Goal: Book appointment/travel/reservation

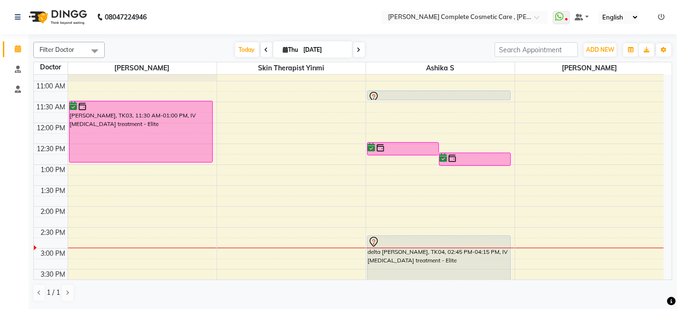
scroll to position [77, 0]
click at [353, 48] on span at bounding box center [358, 49] width 11 height 15
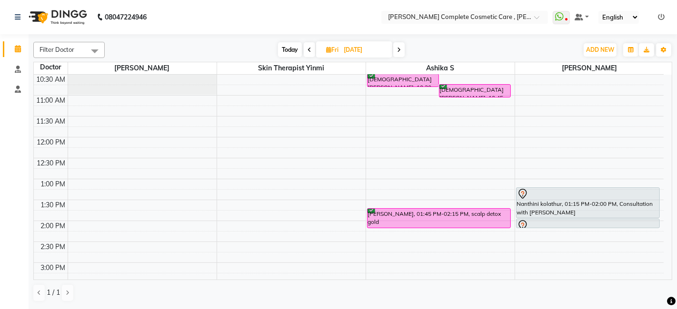
scroll to position [0, 0]
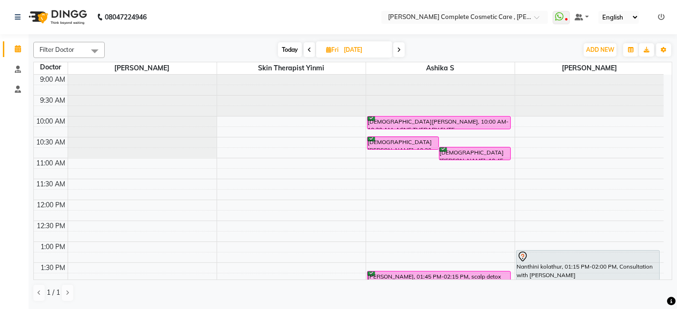
click at [402, 53] on span at bounding box center [398, 49] width 11 height 15
type input "[DATE]"
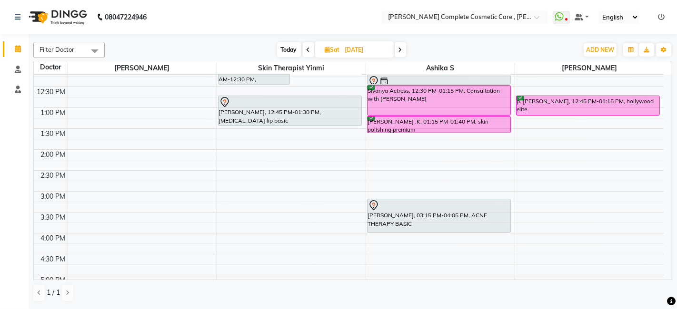
scroll to position [144, 0]
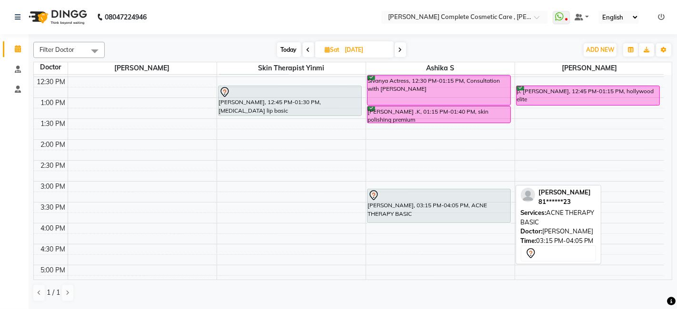
click at [409, 192] on div at bounding box center [439, 195] width 142 height 11
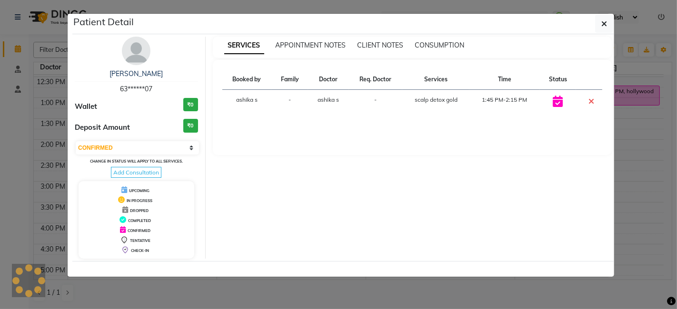
select select "7"
click at [607, 21] on icon "button" at bounding box center [604, 24] width 6 height 8
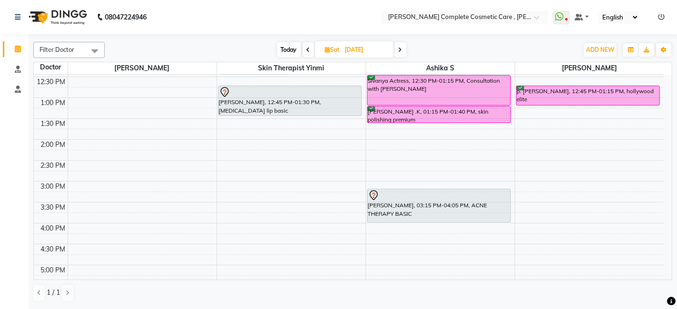
click at [49, 171] on td at bounding box center [51, 176] width 34 height 10
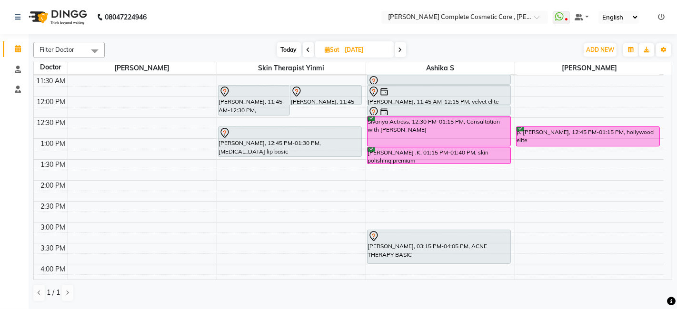
scroll to position [96, 0]
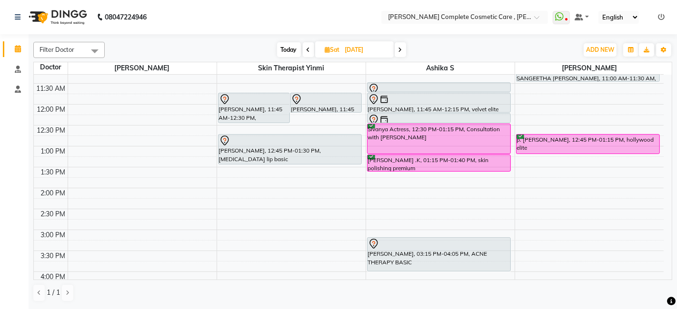
click at [196, 199] on div "9:00 AM 9:30 AM 10:00 AM 10:30 AM 11:00 AM 11:30 AM 12:00 PM 12:30 PM 1:00 PM 1…" at bounding box center [349, 230] width 630 height 502
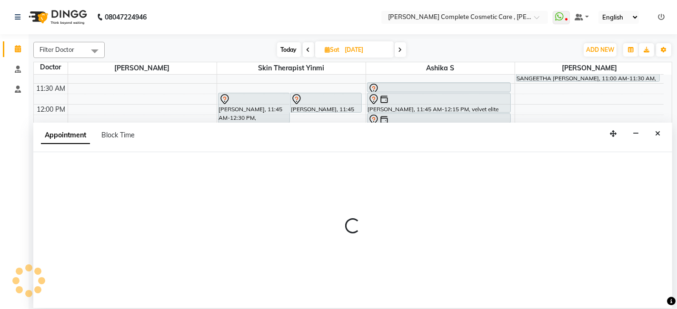
select select "67035"
select select "tentative"
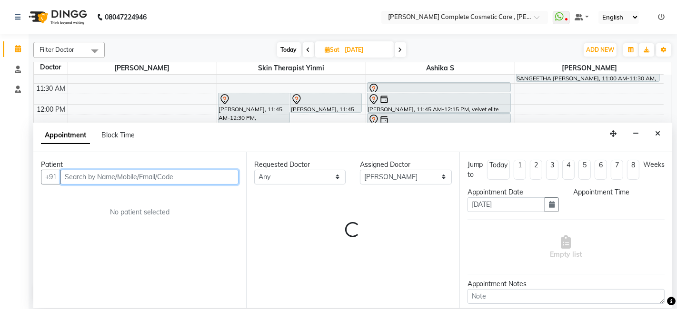
select select "855"
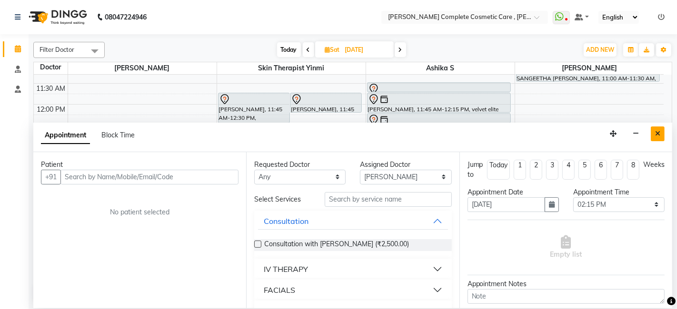
click at [658, 135] on icon "Close" at bounding box center [657, 133] width 5 height 7
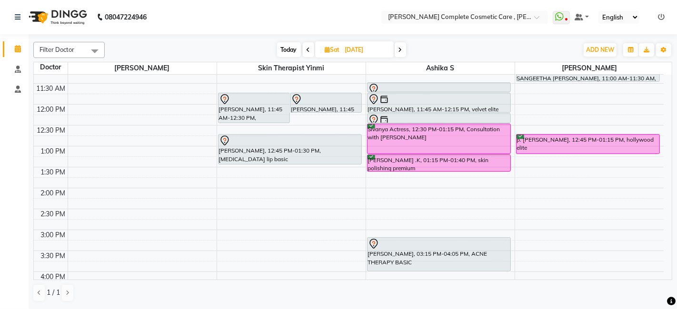
click at [286, 50] on span "Today" at bounding box center [289, 49] width 24 height 15
type input "[DATE]"
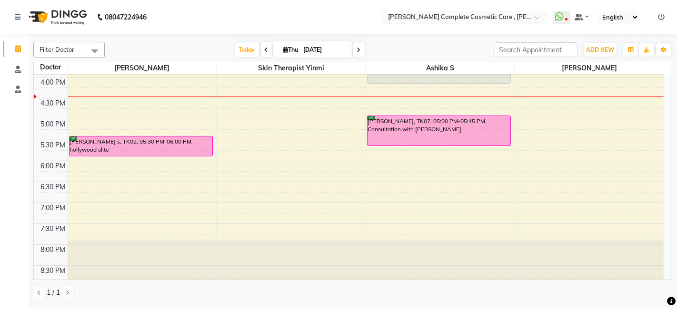
scroll to position [291, 0]
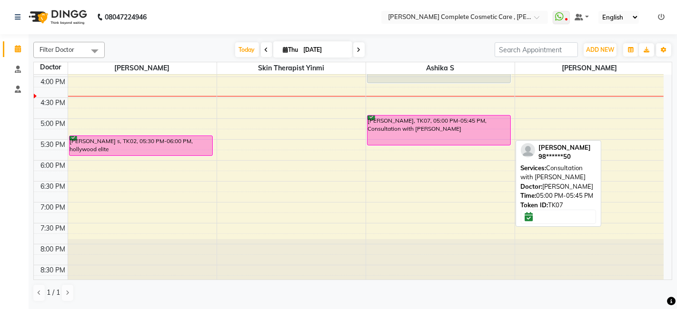
click at [401, 139] on div "[PERSON_NAME], TK07, 05:00 PM-05:45 PM, Consultation with [PERSON_NAME]" at bounding box center [439, 131] width 143 height 30
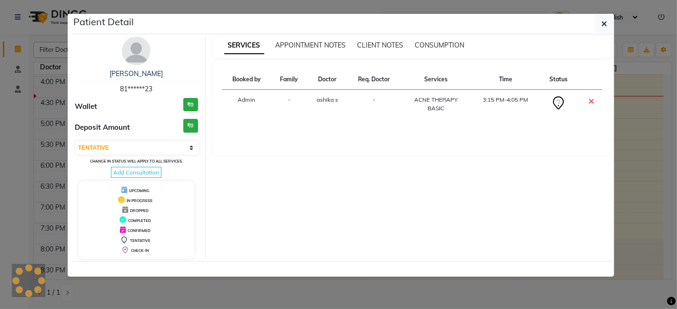
select select "6"
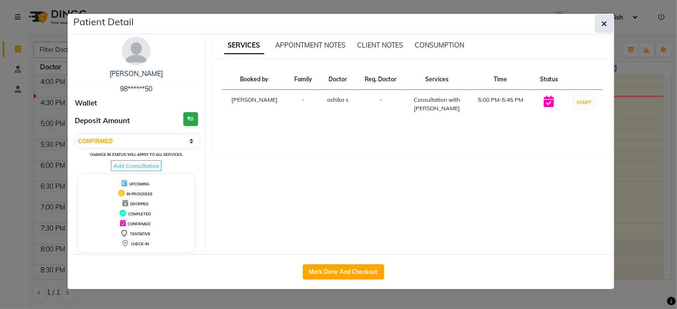
click at [604, 27] on icon "button" at bounding box center [604, 24] width 6 height 8
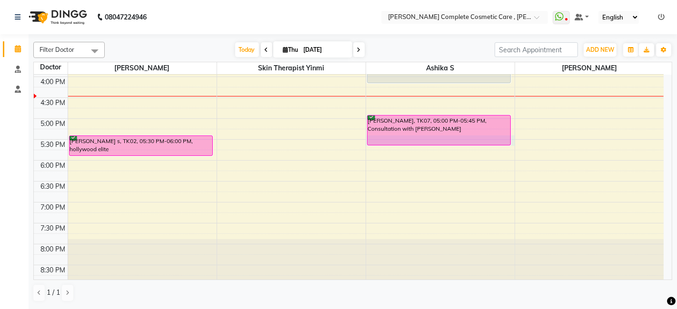
click at [412, 145] on div "[PERSON_NAME], TK07, 05:00 PM-05:45 PM, Consultation with [PERSON_NAME]" at bounding box center [439, 130] width 144 height 31
select select "83350"
select select "tentative"
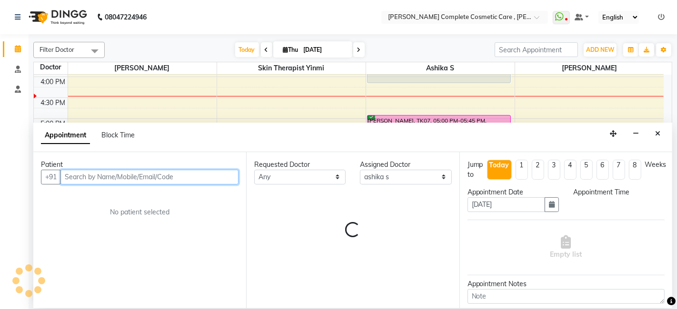
select select "1050"
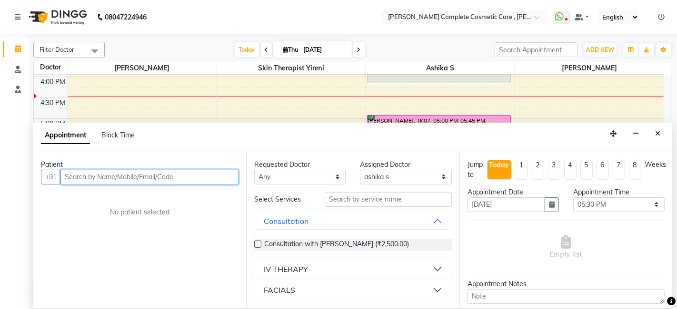
click at [189, 176] on input "text" at bounding box center [149, 177] width 178 height 15
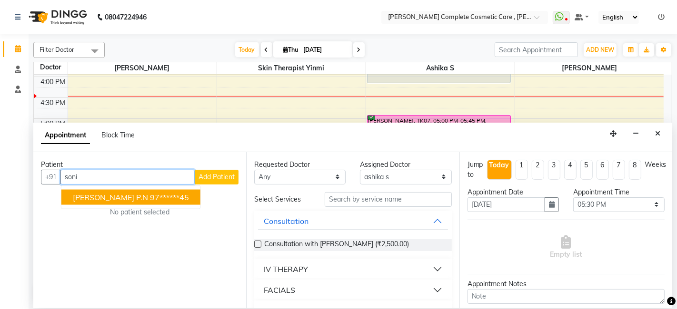
click at [156, 198] on ngb-highlight "97******45" at bounding box center [169, 197] width 39 height 10
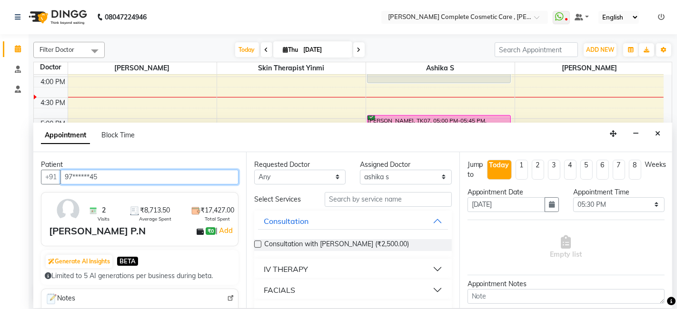
type input "97******45"
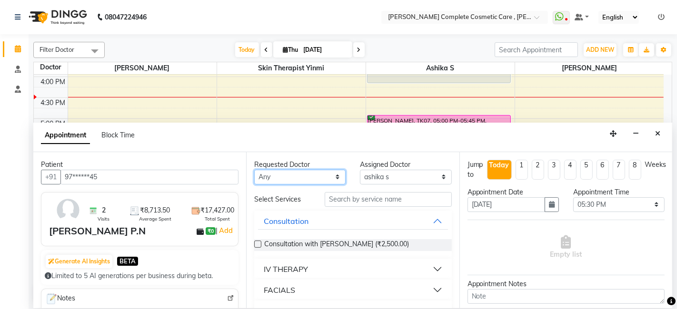
click at [295, 174] on select "Any ashika s [PERSON_NAME] skin therapist [PERSON_NAME]" at bounding box center [299, 177] width 91 height 15
select select "83350"
click at [254, 170] on select "Any ashika s [PERSON_NAME] skin therapist [PERSON_NAME]" at bounding box center [299, 177] width 91 height 15
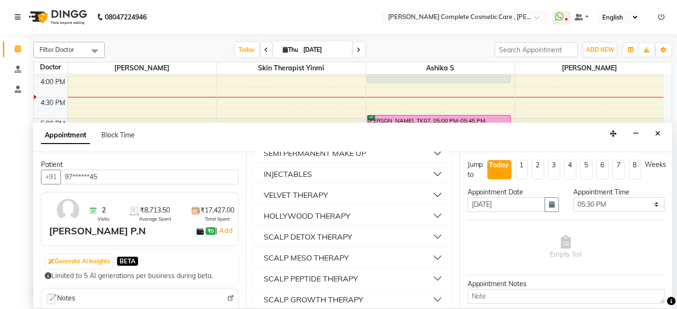
scroll to position [159, 0]
click at [326, 211] on div "HOLLYWOOD THERAPY" at bounding box center [307, 215] width 87 height 11
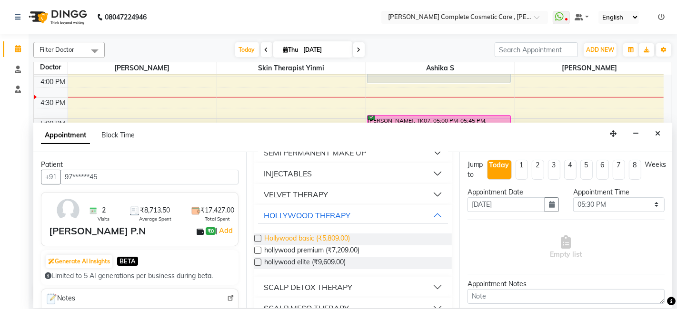
click at [305, 240] on span "Hollywood basic (₹5,809.00)" at bounding box center [307, 240] width 86 height 12
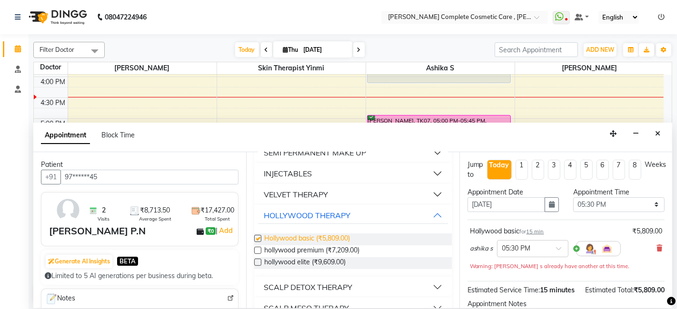
checkbox input "false"
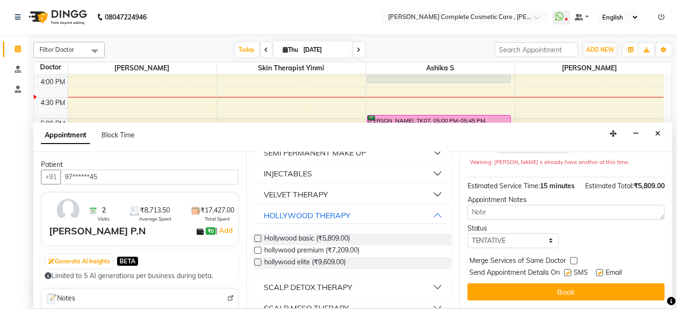
scroll to position [114, 0]
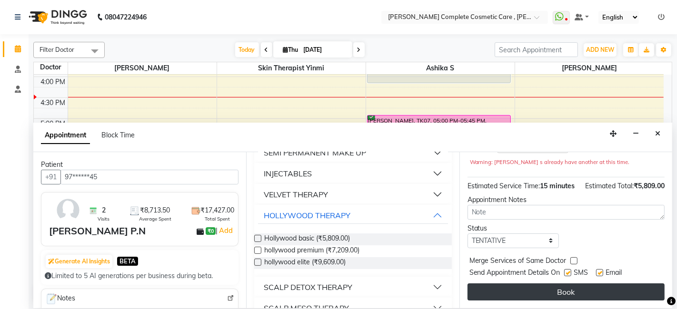
click at [587, 288] on button "Book" at bounding box center [565, 292] width 197 height 17
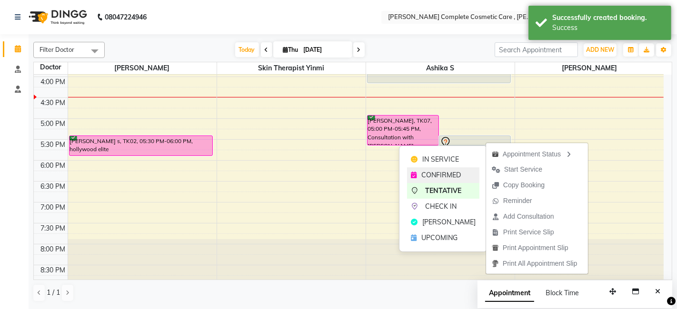
click at [428, 173] on span "CONFIRMED" at bounding box center [441, 175] width 40 height 10
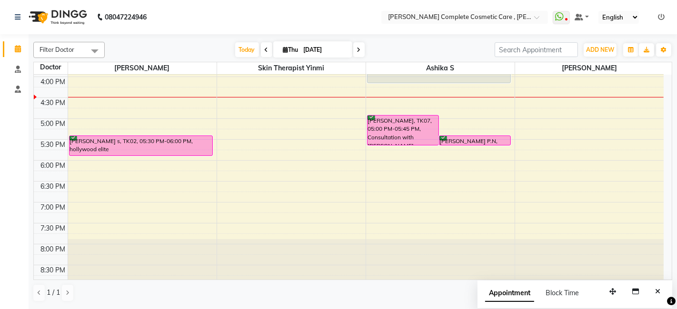
drag, startPoint x: 480, startPoint y: 140, endPoint x: 480, endPoint y: 152, distance: 11.4
click at [480, 152] on div "9:00 AM 9:30 AM 10:00 AM 10:30 AM 11:00 AM 11:30 AM 12:00 PM 12:30 PM 1:00 PM 1…" at bounding box center [349, 35] width 630 height 502
drag, startPoint x: 506, startPoint y: 141, endPoint x: 505, endPoint y: 154, distance: 13.4
click at [505, 154] on div "9:00 AM 9:30 AM 10:00 AM 10:30 AM 11:00 AM 11:30 AM 12:00 PM 12:30 PM 1:00 PM 1…" at bounding box center [349, 35] width 630 height 502
drag, startPoint x: 505, startPoint y: 142, endPoint x: 505, endPoint y: 167, distance: 24.8
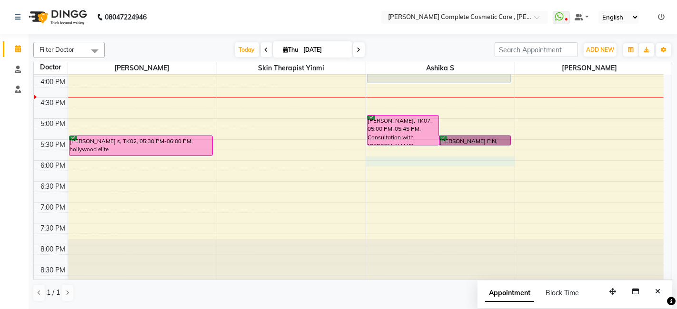
click at [489, 162] on div "9:00 AM 9:30 AM 10:00 AM 10:30 AM 11:00 AM 11:30 AM 12:00 PM 12:30 PM 1:00 PM 1…" at bounding box center [349, 35] width 630 height 502
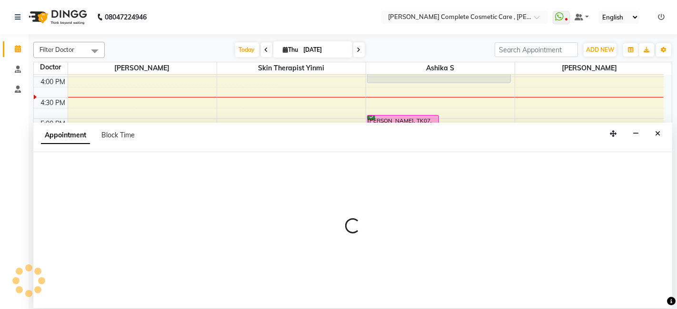
select select "83350"
select select "1080"
select select "tentative"
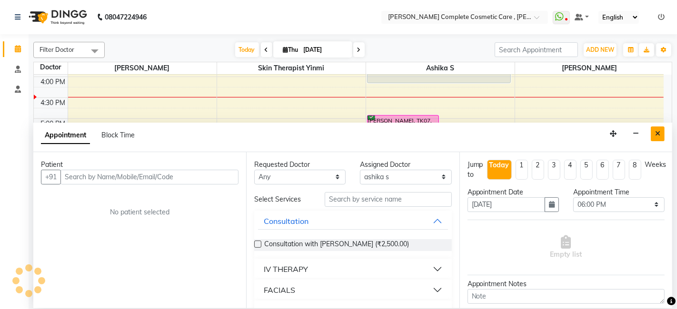
click at [659, 137] on button "Close" at bounding box center [658, 134] width 14 height 15
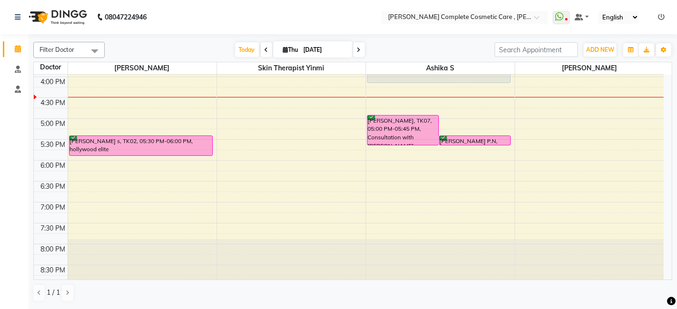
drag, startPoint x: 472, startPoint y: 139, endPoint x: 467, endPoint y: 129, distance: 11.1
click at [467, 129] on div "9:00 AM 9:30 AM 10:00 AM 10:30 AM 11:00 AM 11:30 AM 12:00 PM 12:30 PM 1:00 PM 1…" at bounding box center [349, 35] width 630 height 502
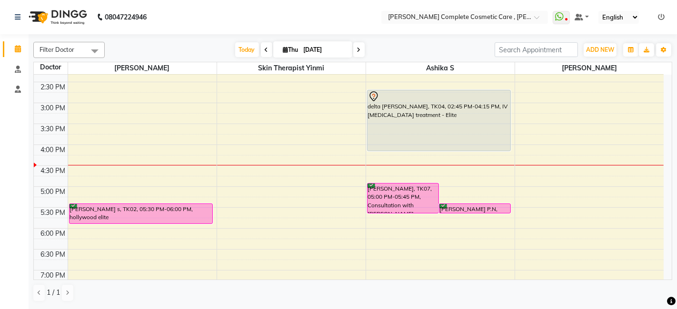
scroll to position [222, 0]
click at [359, 51] on icon at bounding box center [359, 50] width 4 height 6
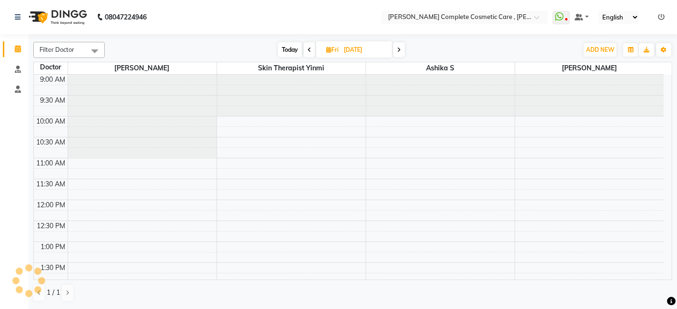
scroll to position [290, 0]
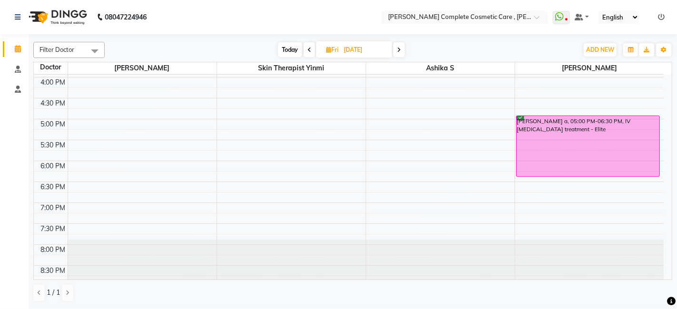
click at [398, 47] on icon at bounding box center [399, 50] width 4 height 6
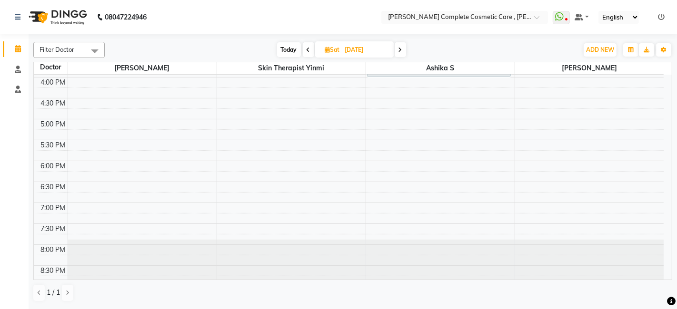
click at [307, 51] on icon at bounding box center [309, 50] width 4 height 6
type input "[DATE]"
